Goal: Task Accomplishment & Management: Use online tool/utility

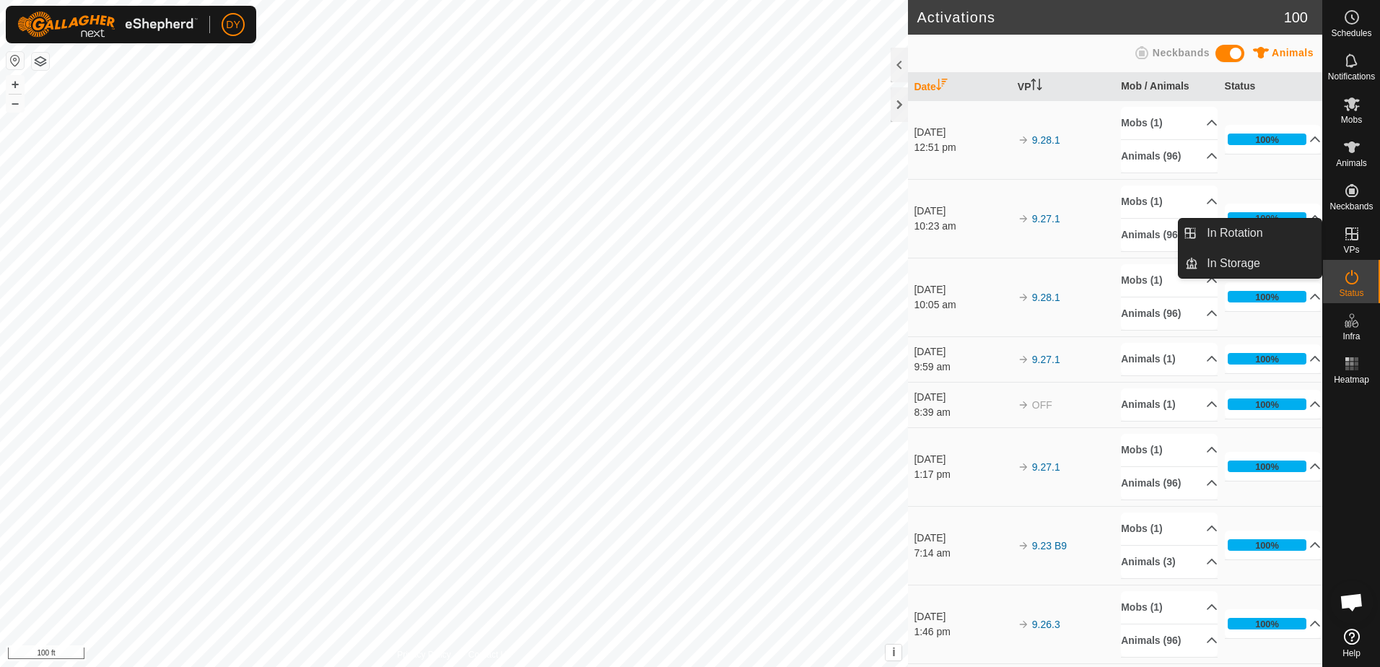
click at [1343, 239] on icon at bounding box center [1351, 233] width 17 height 17
click at [1244, 233] on link "In Rotation" at bounding box center [1259, 233] width 123 height 29
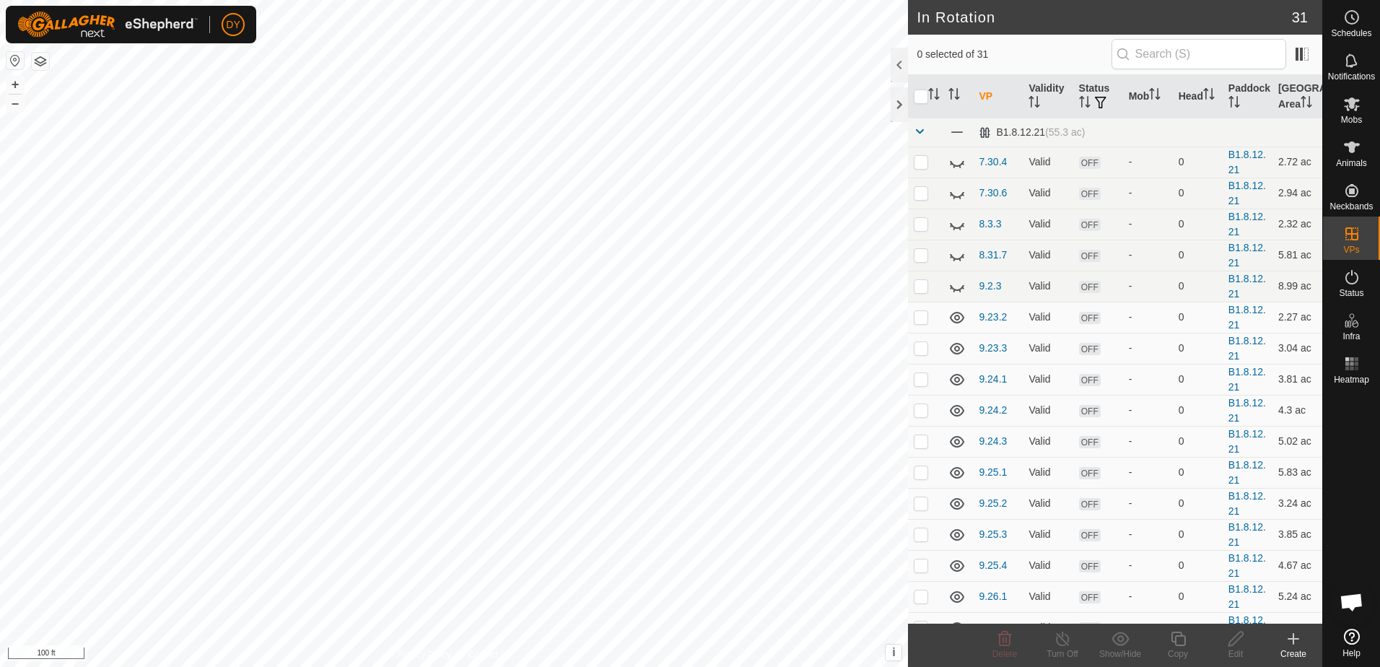
click at [1297, 639] on icon at bounding box center [1294, 639] width 10 height 0
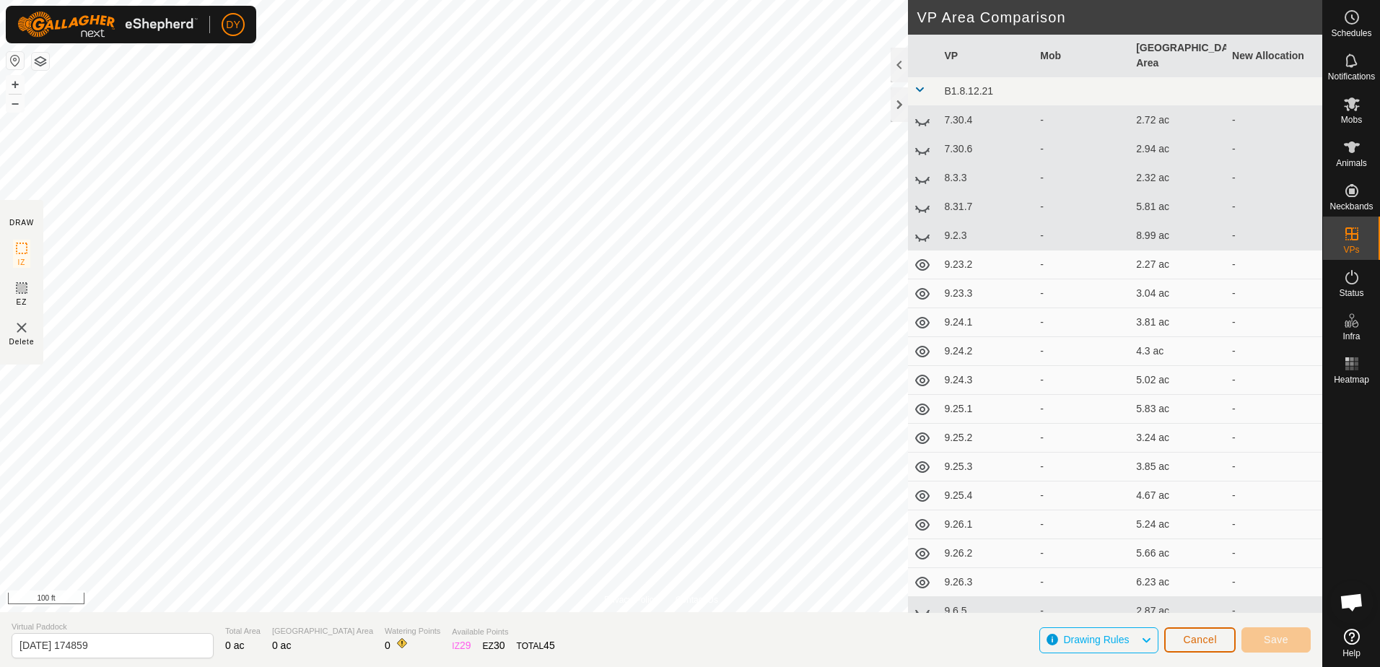
click at [1201, 646] on button "Cancel" at bounding box center [1199, 639] width 71 height 25
